Goal: Find specific fact: Find specific fact

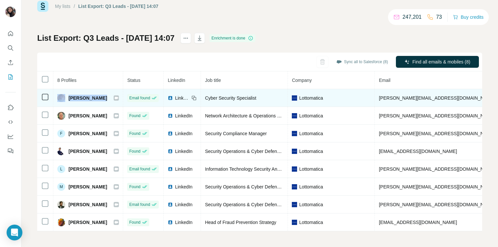
drag, startPoint x: 104, startPoint y: 98, endPoint x: 66, endPoint y: 94, distance: 38.1
click at [66, 94] on td "[PERSON_NAME]" at bounding box center [88, 98] width 70 height 18
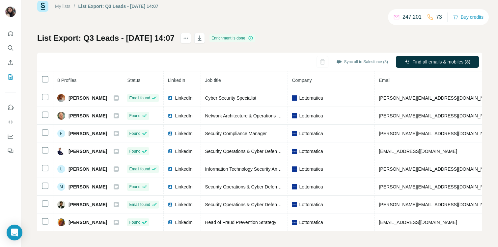
click at [102, 73] on th "8 Profiles" at bounding box center [88, 81] width 70 height 18
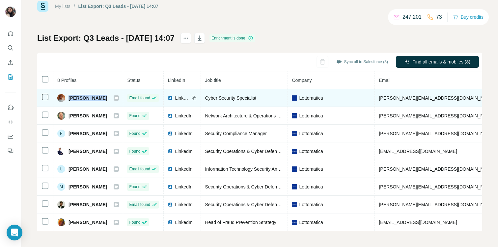
drag, startPoint x: 102, startPoint y: 101, endPoint x: 69, endPoint y: 100, distance: 33.3
click at [69, 100] on div "[PERSON_NAME]" at bounding box center [88, 98] width 62 height 8
copy span "[PERSON_NAME]"
drag, startPoint x: 266, startPoint y: 100, endPoint x: 205, endPoint y: 99, distance: 61.3
click at [205, 99] on div "Cyber Security Specialist" at bounding box center [244, 98] width 79 height 7
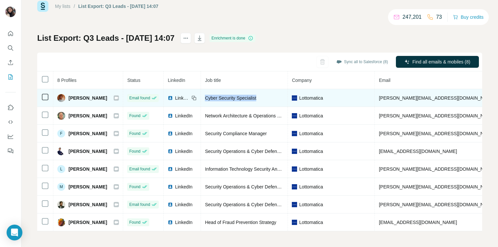
copy span "Cyber Security Specialist"
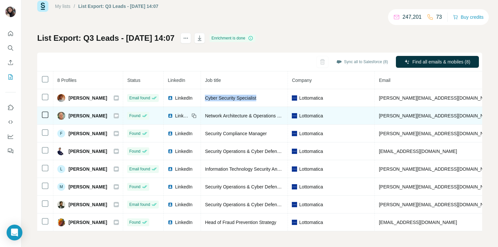
drag, startPoint x: 108, startPoint y: 117, endPoint x: 68, endPoint y: 115, distance: 40.9
click at [68, 115] on div "[PERSON_NAME]" at bounding box center [88, 116] width 62 height 8
copy span "[PERSON_NAME]"
click at [266, 117] on span "Network Architecture & Operations Senior Specialist" at bounding box center [258, 115] width 106 height 5
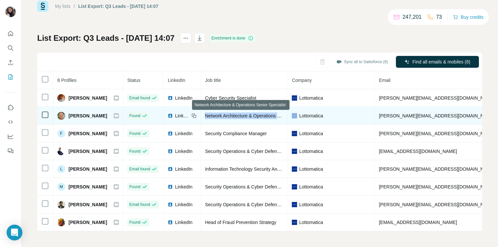
click at [266, 117] on span "Network Architecture & Operations Senior Specialist" at bounding box center [258, 115] width 106 height 5
click at [260, 115] on span "Network Architecture & Operations Senior Specialist" at bounding box center [258, 115] width 106 height 5
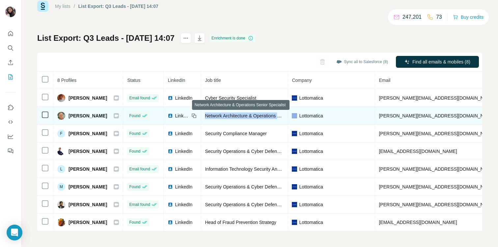
copy span "Network Architecture & Operations Senior Specialist"
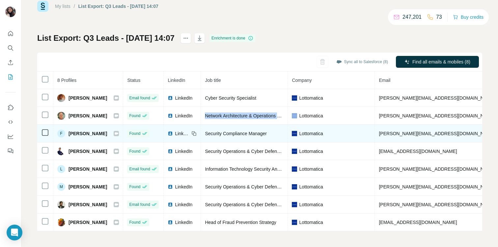
drag, startPoint x: 108, startPoint y: 135, endPoint x: 64, endPoint y: 133, distance: 44.9
click at [64, 133] on div "F [PERSON_NAME]" at bounding box center [88, 134] width 62 height 8
copy div "[PERSON_NAME]"
click at [251, 135] on span "Security Compliance Manager" at bounding box center [236, 133] width 62 height 5
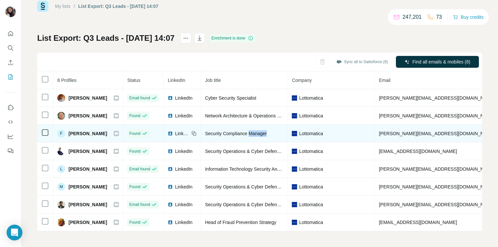
click at [251, 135] on span "Security Compliance Manager" at bounding box center [236, 133] width 62 height 5
copy span "Security Compliance Manager"
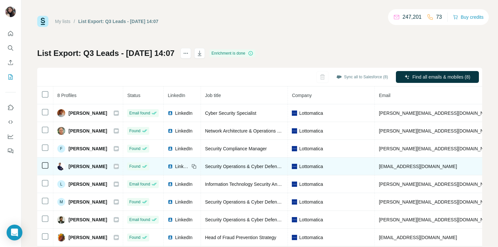
click at [84, 166] on span "[PERSON_NAME]" at bounding box center [88, 166] width 39 height 7
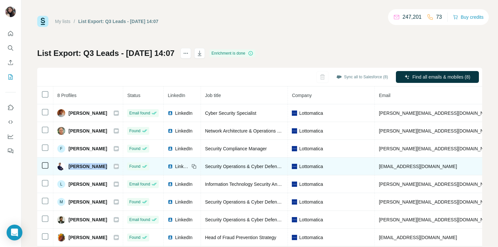
click at [233, 164] on span "Security Operations & Cyber Defense Expert Operations & Technology" at bounding box center [277, 166] width 144 height 5
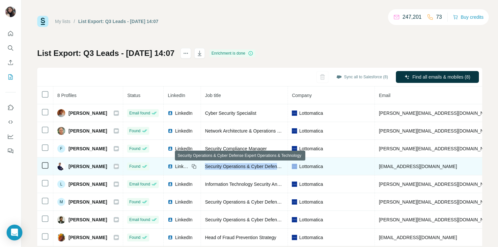
copy span "Security Operations & Cyber Defense Expert Operations & Technology"
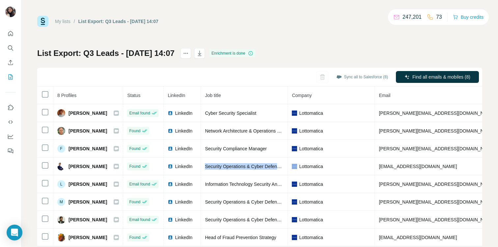
scroll to position [15, 0]
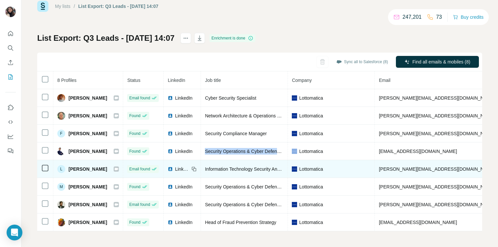
drag, startPoint x: 102, startPoint y: 170, endPoint x: 68, endPoint y: 170, distance: 33.9
click at [68, 170] on div "L [PERSON_NAME]" at bounding box center [88, 169] width 62 height 8
copy span "[PERSON_NAME]"
click at [221, 166] on div "Information Technology Security Analyst" at bounding box center [244, 169] width 79 height 7
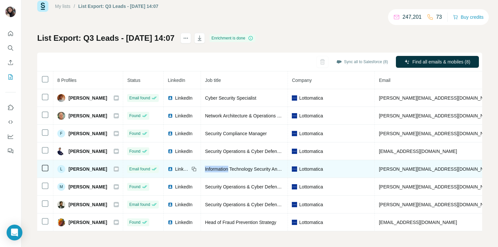
click at [221, 166] on div "Information Technology Security Analyst" at bounding box center [244, 169] width 79 height 7
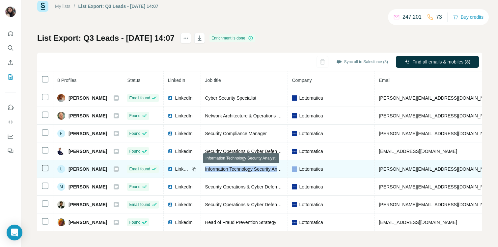
copy span "Information Technology Security Analyst"
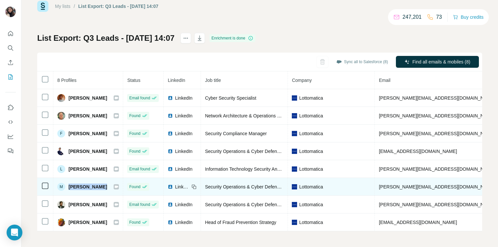
drag, startPoint x: 102, startPoint y: 188, endPoint x: 67, endPoint y: 188, distance: 34.9
click at [67, 188] on div "M [PERSON_NAME]" at bounding box center [88, 187] width 62 height 8
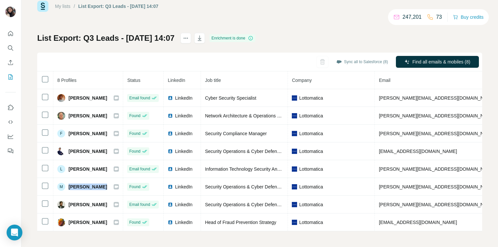
copy span "[PERSON_NAME]"
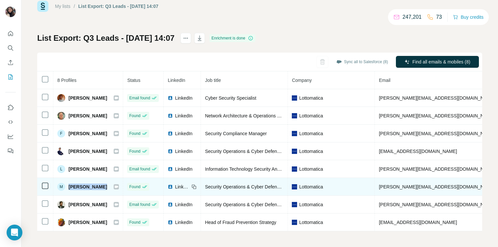
click at [224, 187] on span "Security Operations & Cyber Defense Senior Supervisor" at bounding box center [262, 187] width 115 height 5
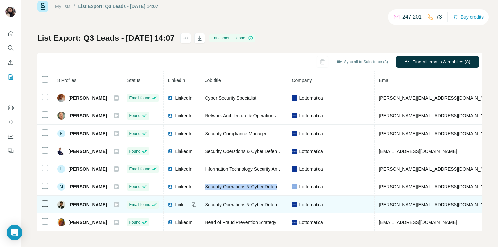
drag, startPoint x: 104, startPoint y: 205, endPoint x: 66, endPoint y: 205, distance: 38.2
click at [66, 205] on div "[PERSON_NAME]" at bounding box center [88, 205] width 62 height 8
click at [228, 203] on span "Security Operations & Cyber Defense Senior Specialist" at bounding box center [261, 204] width 113 height 5
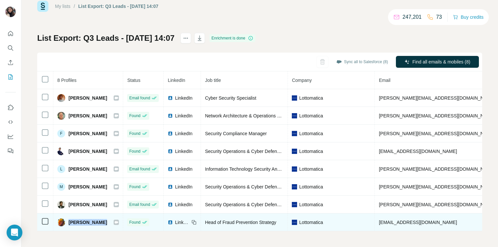
drag, startPoint x: 110, startPoint y: 221, endPoint x: 68, endPoint y: 221, distance: 42.2
click at [68, 221] on div "[PERSON_NAME]" at bounding box center [88, 223] width 62 height 8
click at [240, 223] on span "Head of Fraud Prevention Strategy" at bounding box center [240, 222] width 71 height 5
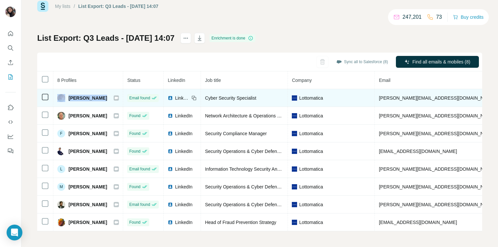
drag, startPoint x: 105, startPoint y: 96, endPoint x: 67, endPoint y: 95, distance: 38.6
click at [67, 95] on div "[PERSON_NAME]" at bounding box center [88, 98] width 62 height 8
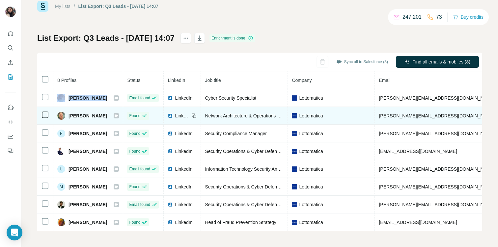
drag, startPoint x: 109, startPoint y: 117, endPoint x: 63, endPoint y: 117, distance: 46.1
click at [63, 117] on div "[PERSON_NAME]" at bounding box center [88, 116] width 62 height 8
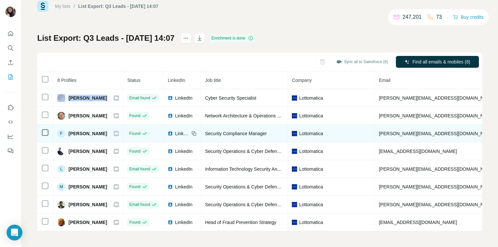
drag, startPoint x: 107, startPoint y: 136, endPoint x: 69, endPoint y: 134, distance: 37.6
click at [69, 134] on div "F [PERSON_NAME]" at bounding box center [88, 134] width 62 height 8
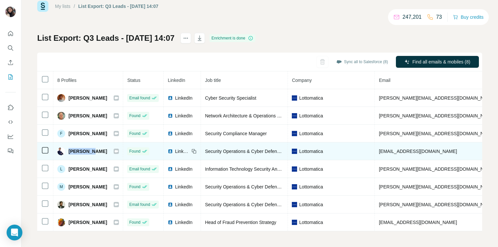
drag, startPoint x: 92, startPoint y: 152, endPoint x: 68, endPoint y: 151, distance: 24.7
click at [68, 151] on div "[PERSON_NAME]" at bounding box center [88, 152] width 62 height 8
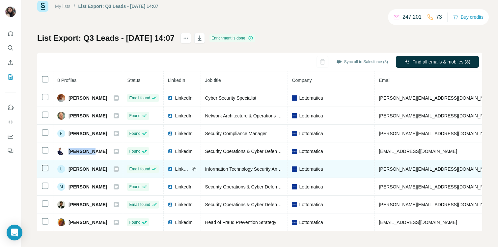
drag, startPoint x: 102, startPoint y: 170, endPoint x: 68, endPoint y: 170, distance: 33.9
click at [68, 170] on div "L [PERSON_NAME]" at bounding box center [88, 169] width 62 height 8
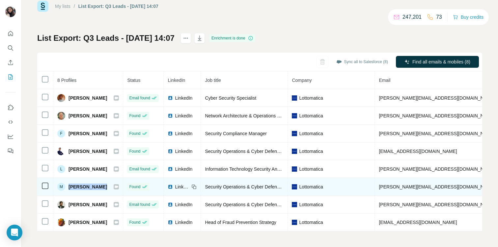
drag, startPoint x: 104, startPoint y: 186, endPoint x: 69, endPoint y: 186, distance: 35.3
click at [69, 186] on div "M [PERSON_NAME]" at bounding box center [88, 187] width 62 height 8
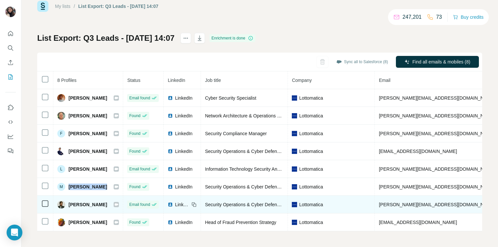
drag, startPoint x: 105, startPoint y: 205, endPoint x: 70, endPoint y: 204, distance: 35.6
click at [70, 204] on div "[PERSON_NAME]" at bounding box center [88, 205] width 62 height 8
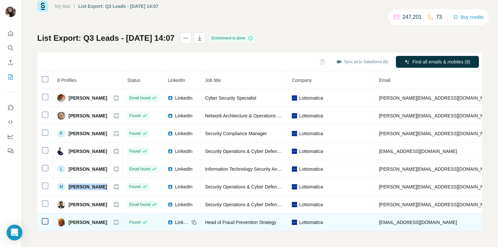
drag, startPoint x: 107, startPoint y: 222, endPoint x: 67, endPoint y: 223, distance: 39.6
click at [67, 223] on div "[PERSON_NAME]" at bounding box center [88, 223] width 62 height 8
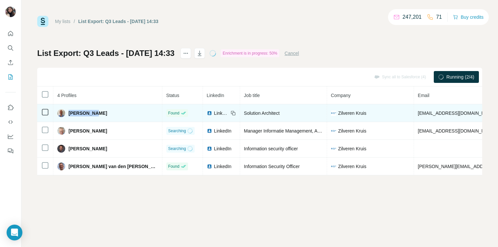
drag, startPoint x: 96, startPoint y: 114, endPoint x: 67, endPoint y: 113, distance: 28.4
click at [67, 113] on div "Gabry Vlot" at bounding box center [107, 113] width 101 height 8
copy span "Gabry Vlot"
drag, startPoint x: 246, startPoint y: 114, endPoint x: 198, endPoint y: 114, distance: 48.8
click at [240, 114] on td "Solution Architect" at bounding box center [283, 113] width 87 height 18
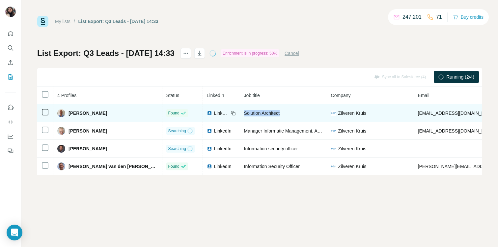
copy span "Solution Architect"
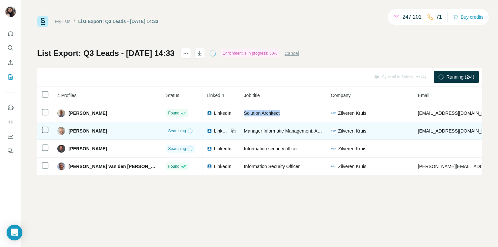
click at [244, 128] on div "Manager Informatie Management, Architectuur en Analyse" at bounding box center [283, 131] width 79 height 7
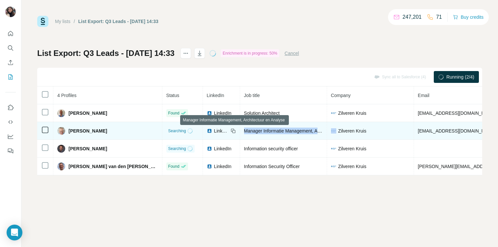
copy span "Manager Informatie Management, Architectuur en Analyse"
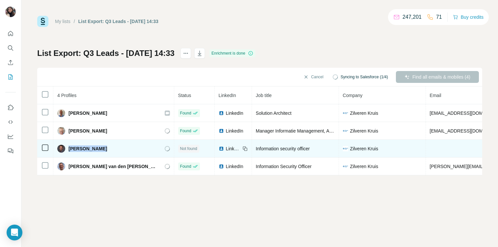
drag, startPoint x: 100, startPoint y: 152, endPoint x: 68, endPoint y: 151, distance: 32.6
click at [68, 151] on div "John de Vries" at bounding box center [113, 149] width 113 height 8
copy span "John de Vries"
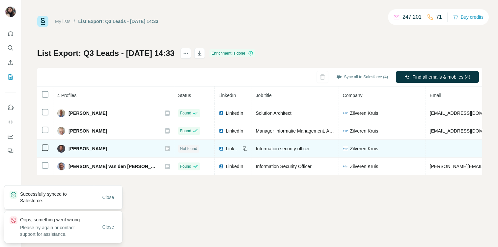
click at [259, 148] on span "Information security officer" at bounding box center [283, 148] width 54 height 5
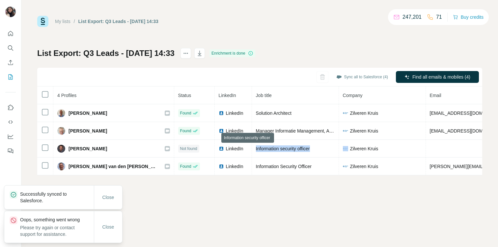
copy span "Information security officer"
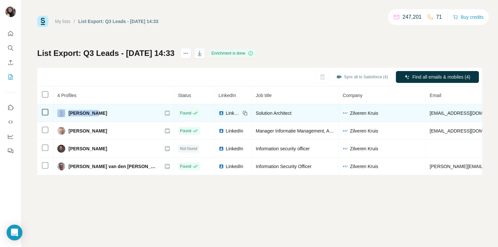
drag, startPoint x: 95, startPoint y: 114, endPoint x: 66, endPoint y: 114, distance: 29.0
click at [66, 114] on div "Gabry Vlot" at bounding box center [113, 113] width 113 height 8
copy div "Gabry Vlot"
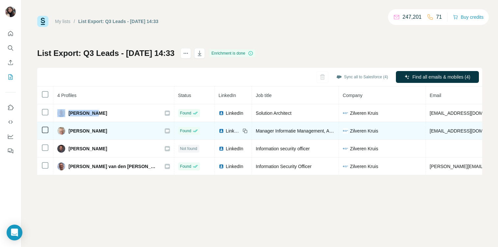
drag, startPoint x: 113, startPoint y: 133, endPoint x: 69, endPoint y: 131, distance: 44.5
click at [69, 131] on div "Hans Voorthuijzen" at bounding box center [113, 131] width 113 height 8
copy span "Hans Voorthuijzen"
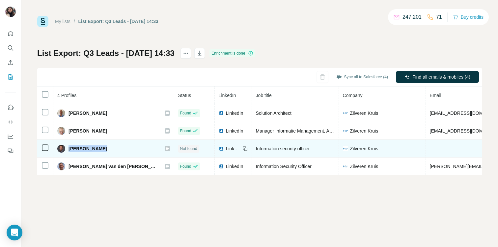
drag, startPoint x: 103, startPoint y: 151, endPoint x: 68, endPoint y: 151, distance: 35.9
click at [68, 151] on div "John de Vries" at bounding box center [113, 149] width 113 height 8
copy span "John de Vries"
click at [226, 148] on span "LinkedIn" at bounding box center [233, 149] width 14 height 7
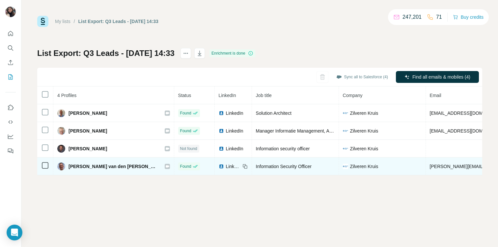
click at [100, 168] on span "Martin van den Kerkhof" at bounding box center [114, 166] width 90 height 7
drag, startPoint x: 68, startPoint y: 167, endPoint x: 120, endPoint y: 170, distance: 52.1
click at [120, 170] on div "Martin van den Kerkhof" at bounding box center [113, 167] width 113 height 8
copy div "Martin van den Kerkhof"
